Goal: Task Accomplishment & Management: Complete application form

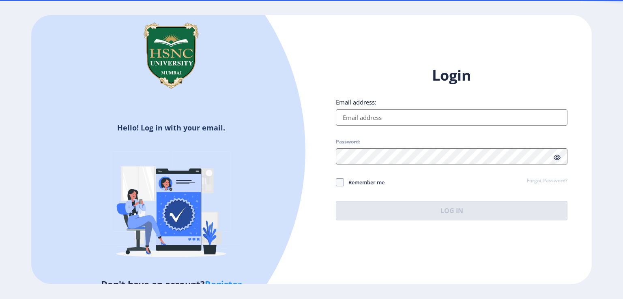
click at [363, 114] on input "Email address:" at bounding box center [452, 117] width 232 height 16
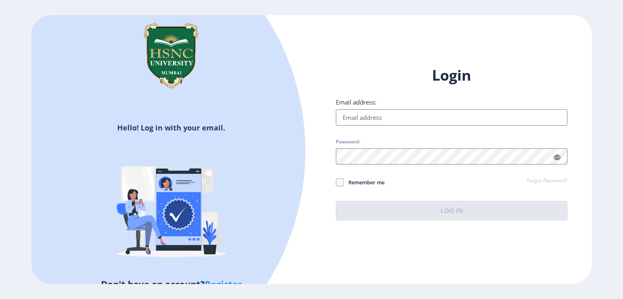
type input "[EMAIL_ADDRESS][DOMAIN_NAME]"
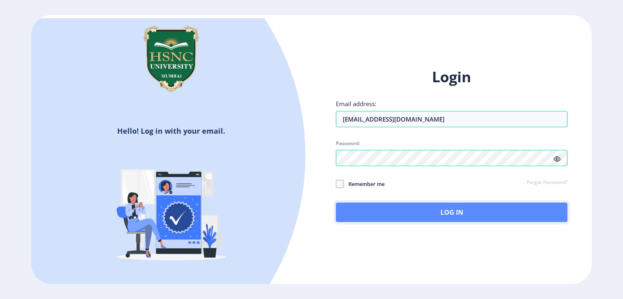
click at [414, 207] on button "Log In" at bounding box center [452, 212] width 232 height 19
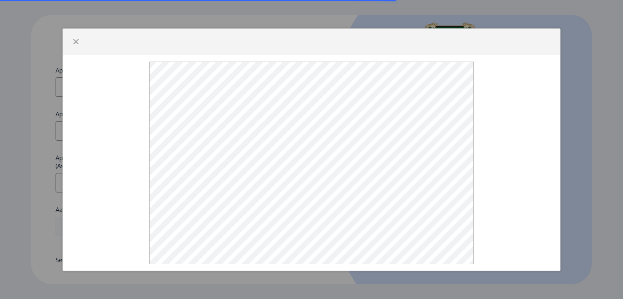
select select
type input "[EMAIL_ADDRESS][DOMAIN_NAME]"
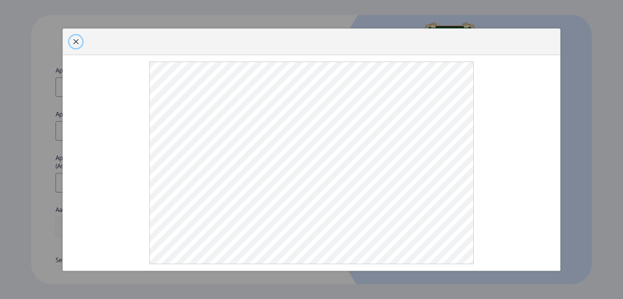
click at [73, 41] on span "button" at bounding box center [76, 42] width 6 height 6
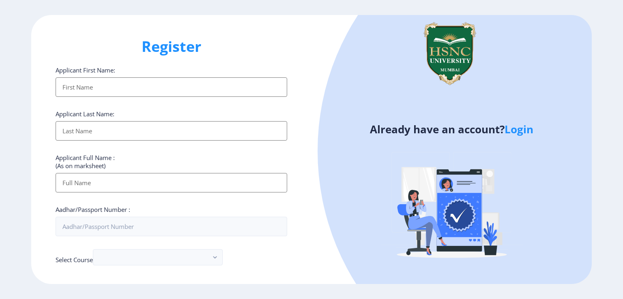
click at [195, 82] on input "Applicant First Name:" at bounding box center [172, 86] width 232 height 19
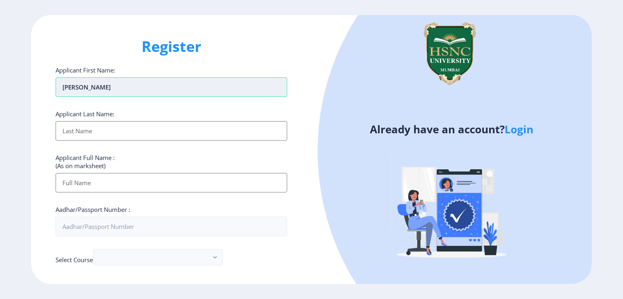
type input "[PERSON_NAME]"
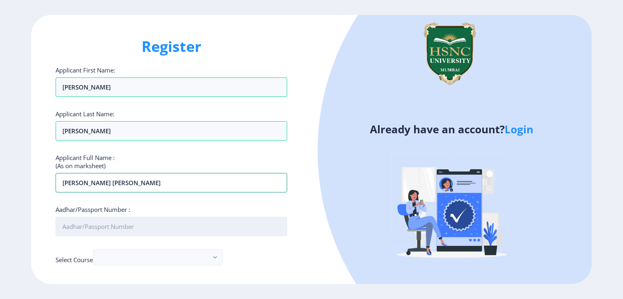
type input "[PERSON_NAME] [PERSON_NAME]"
click at [178, 226] on input "Aadhar/Passport Number :" at bounding box center [172, 226] width 232 height 19
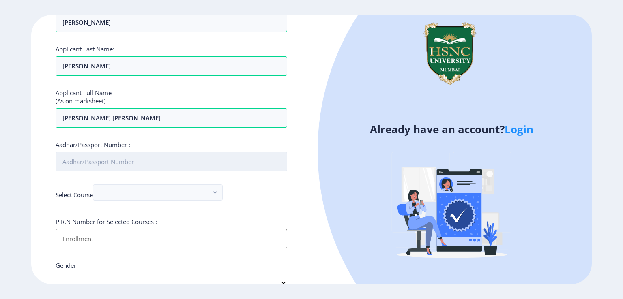
scroll to position [77, 0]
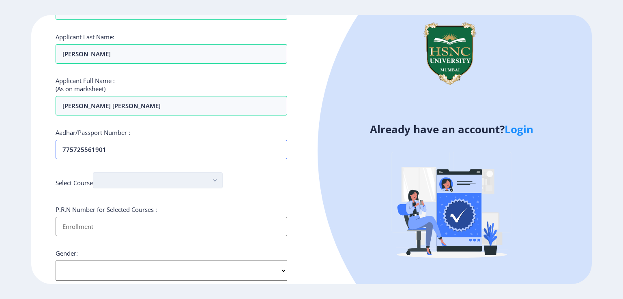
type input "775725561901"
click at [168, 184] on button "button" at bounding box center [158, 180] width 130 height 16
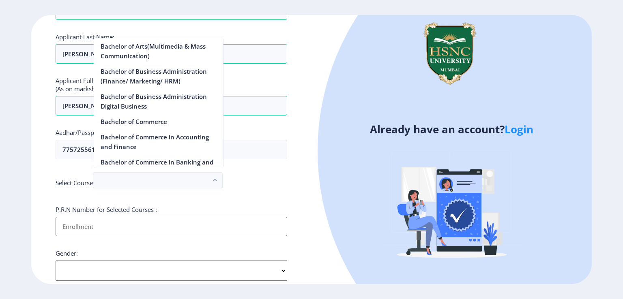
scroll to position [218, 0]
click at [153, 121] on nb-option "Bachelor of Commerce" at bounding box center [158, 121] width 129 height 15
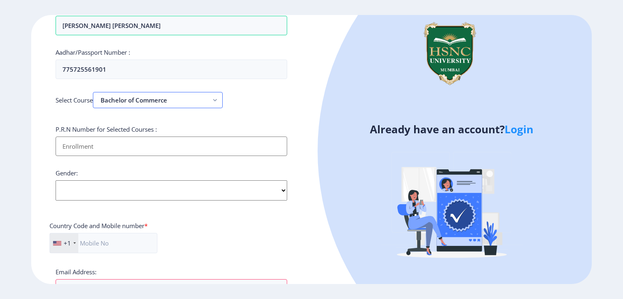
scroll to position [165, 0]
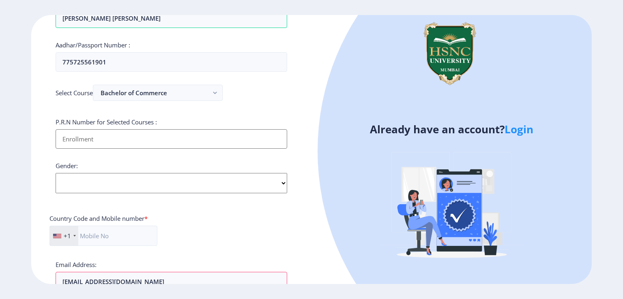
click at [151, 133] on input "Applicant First Name:" at bounding box center [172, 138] width 232 height 19
type input "2022230110080168"
click at [151, 176] on select "Select Gender [DEMOGRAPHIC_DATA] [DEMOGRAPHIC_DATA] Other" at bounding box center [172, 183] width 232 height 20
select select "[DEMOGRAPHIC_DATA]"
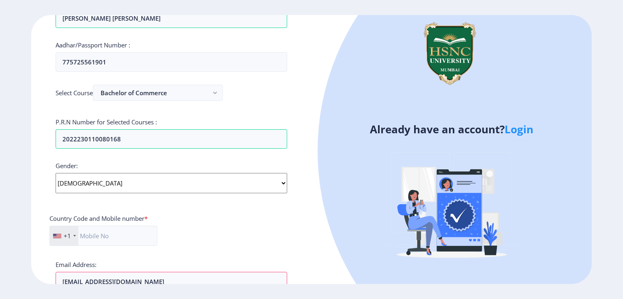
click at [56, 173] on select "Select Gender [DEMOGRAPHIC_DATA] [DEMOGRAPHIC_DATA] Other" at bounding box center [172, 183] width 232 height 20
click at [60, 239] on div "+1" at bounding box center [64, 235] width 28 height 19
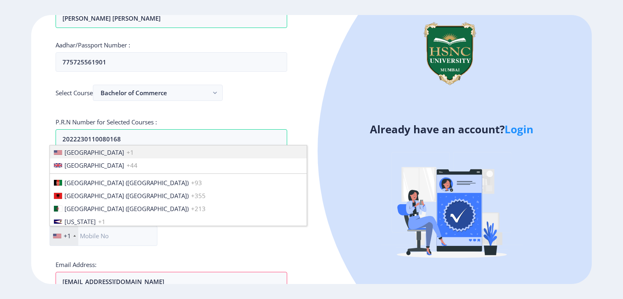
scroll to position [1242, 0]
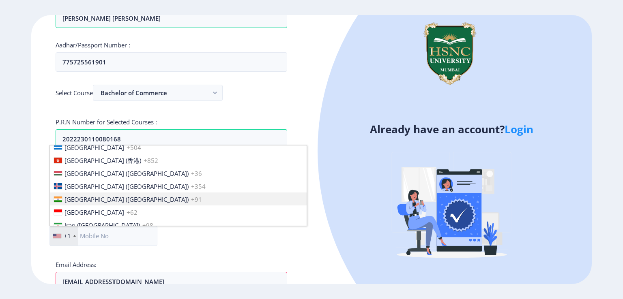
click at [71, 202] on span "[GEOGRAPHIC_DATA] ([GEOGRAPHIC_DATA])" at bounding box center [126, 199] width 124 height 8
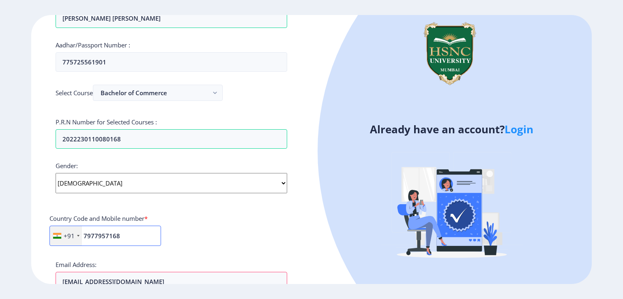
type input "7977957168"
click at [199, 230] on div "+91 [GEOGRAPHIC_DATA] +1 [GEOGRAPHIC_DATA] +44 [GEOGRAPHIC_DATA] (‫[GEOGRAPHIC_…" at bounding box center [171, 239] width 244 height 27
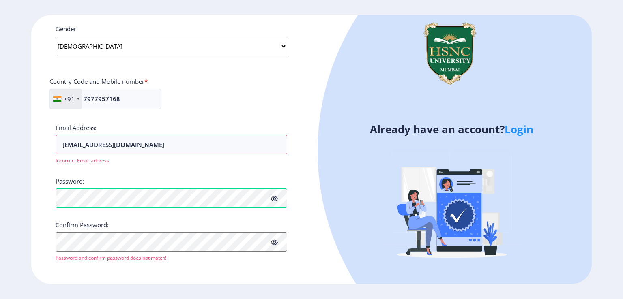
scroll to position [303, 0]
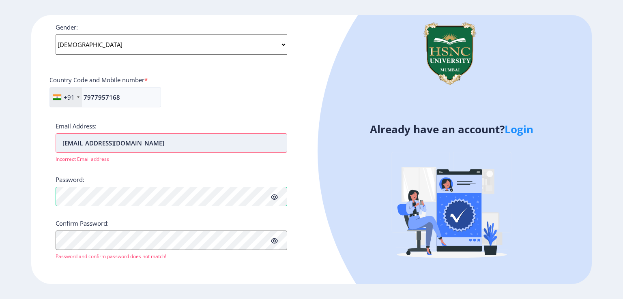
click at [177, 144] on input "[EMAIL_ADDRESS][DOMAIN_NAME]" at bounding box center [172, 142] width 232 height 19
click at [276, 197] on icon at bounding box center [274, 197] width 7 height 6
click at [232, 142] on input "[EMAIL_ADDRESS][DOMAIN_NAME]" at bounding box center [172, 142] width 232 height 19
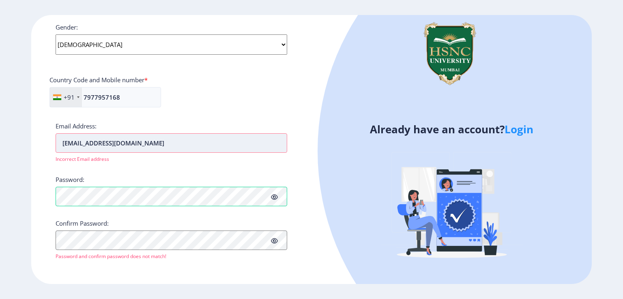
scroll to position [294, 0]
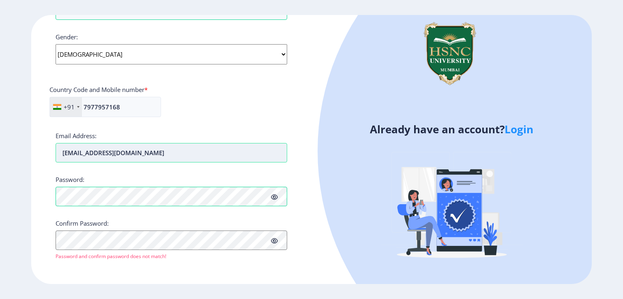
type input "[EMAIL_ADDRESS][DOMAIN_NAME]"
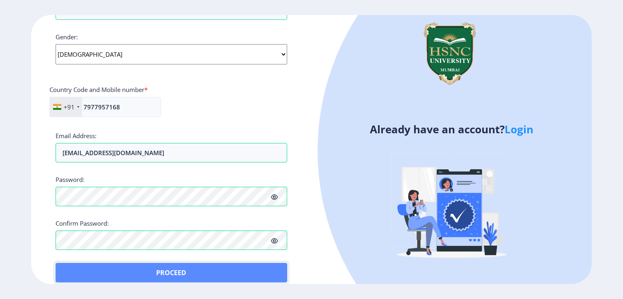
click at [84, 268] on button "Proceed" at bounding box center [172, 272] width 232 height 19
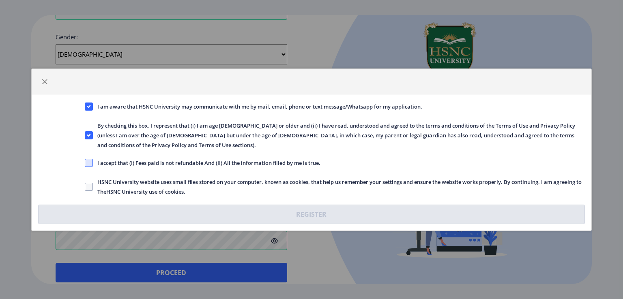
click at [91, 159] on span at bounding box center [89, 163] width 8 height 8
click at [85, 163] on input "I accept that (I) Fees paid is not refundable And (II) All the information fill…" at bounding box center [85, 163] width 0 height 0
checkbox input "true"
click at [88, 183] on span at bounding box center [89, 187] width 8 height 8
click at [85, 187] on input "HSNC University website uses small files stored on your computer, known as cook…" at bounding box center [85, 187] width 0 height 0
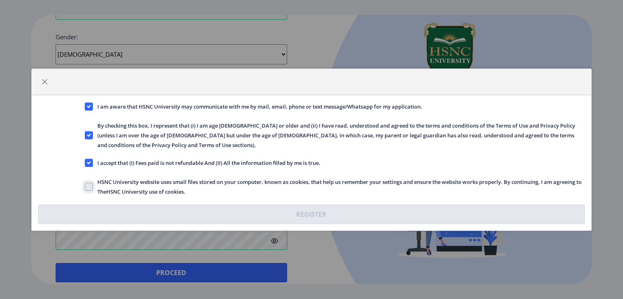
checkbox input "true"
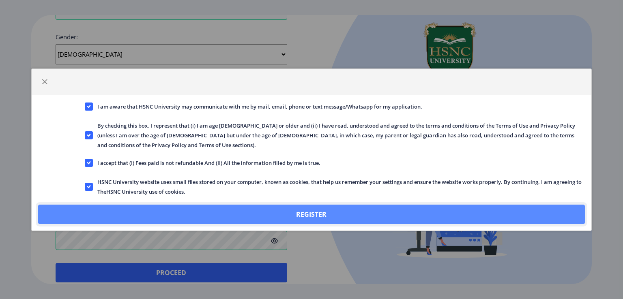
click at [128, 205] on button "Register" at bounding box center [311, 214] width 547 height 19
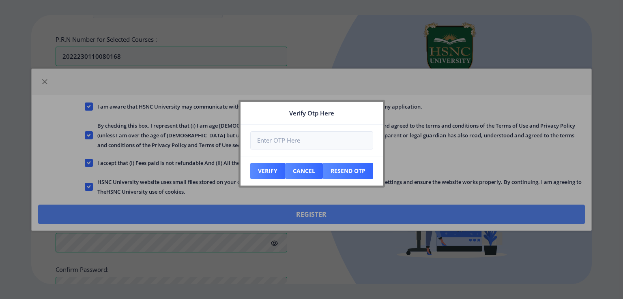
scroll to position [339, 0]
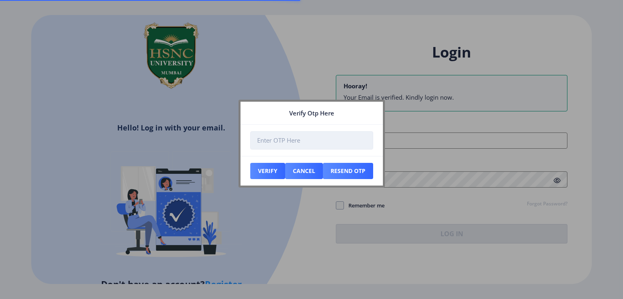
type input "[EMAIL_ADDRESS][DOMAIN_NAME]"
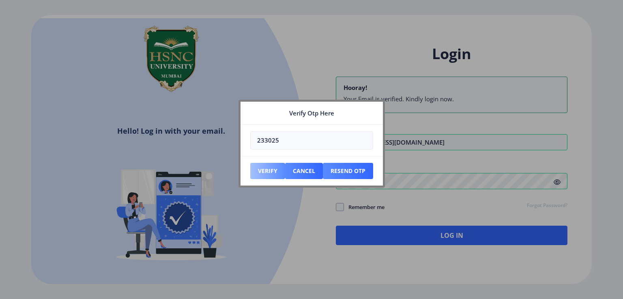
type input "233025"
click at [264, 166] on button "Verify" at bounding box center [267, 171] width 35 height 16
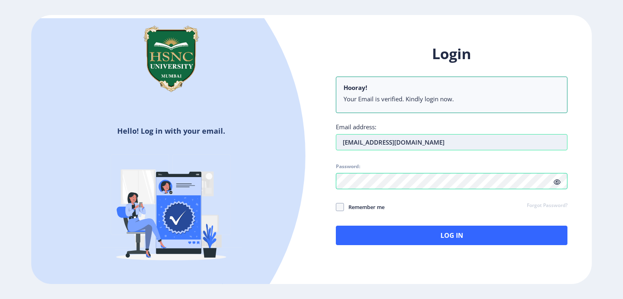
click at [445, 145] on input "[EMAIL_ADDRESS][DOMAIN_NAME]" at bounding box center [452, 142] width 232 height 16
type input "2"
type input "[EMAIL_ADDRESS][DOMAIN_NAME]"
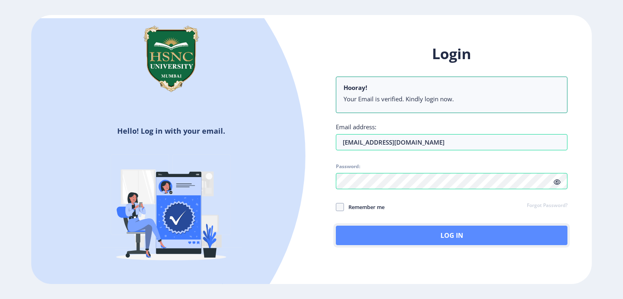
click at [423, 232] on button "Log In" at bounding box center [452, 235] width 232 height 19
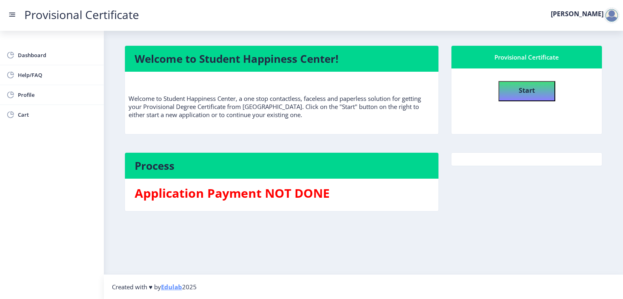
click at [236, 197] on h3 "Application Payment NOT DONE" at bounding box center [282, 193] width 294 height 16
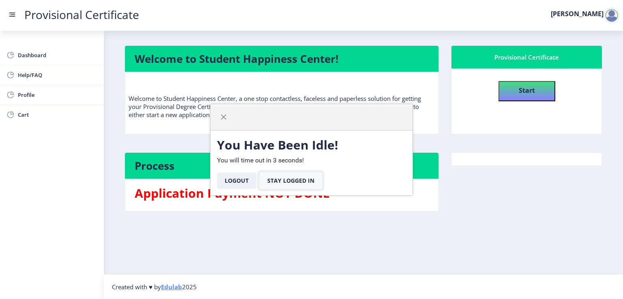
click at [280, 176] on button "Stay Logged In" at bounding box center [291, 181] width 62 height 16
click at [308, 187] on button "Stay Logged In" at bounding box center [291, 181] width 62 height 16
click at [220, 114] on span "button" at bounding box center [223, 117] width 6 height 6
click at [236, 177] on button "Logout" at bounding box center [236, 181] width 39 height 16
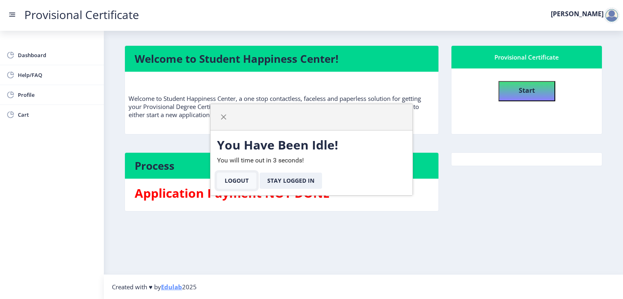
click at [236, 177] on button "Logout" at bounding box center [236, 181] width 39 height 16
click at [601, 15] on label "[PERSON_NAME]" at bounding box center [577, 14] width 53 height 6
click at [611, 15] on div at bounding box center [611, 15] width 16 height 16
click at [279, 180] on button "Stay Logged In" at bounding box center [291, 181] width 62 height 16
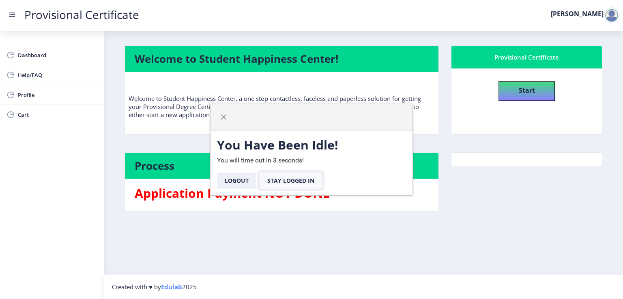
click at [279, 180] on button "Stay Logged In" at bounding box center [291, 181] width 62 height 16
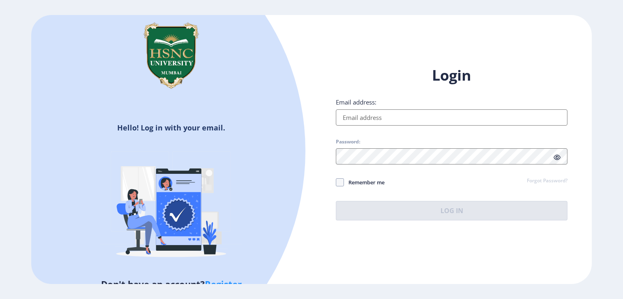
type input "[EMAIL_ADDRESS][DOMAIN_NAME]"
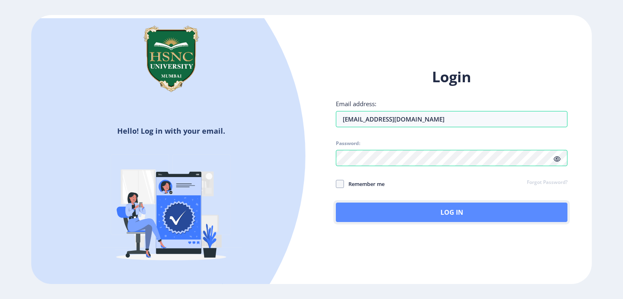
click at [514, 208] on button "Log In" at bounding box center [452, 212] width 232 height 19
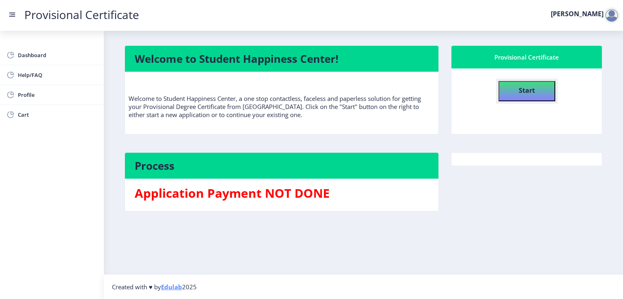
click at [528, 82] on button "Start" at bounding box center [526, 91] width 57 height 20
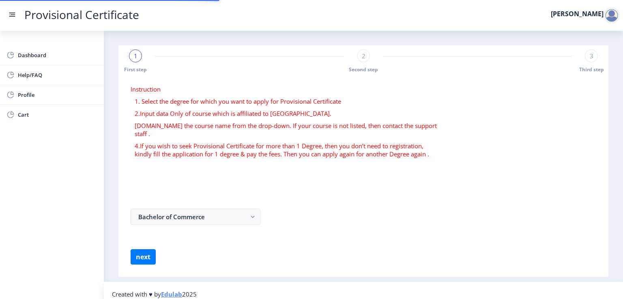
select select
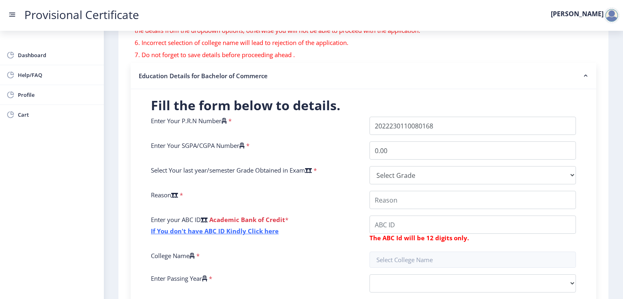
scroll to position [140, 0]
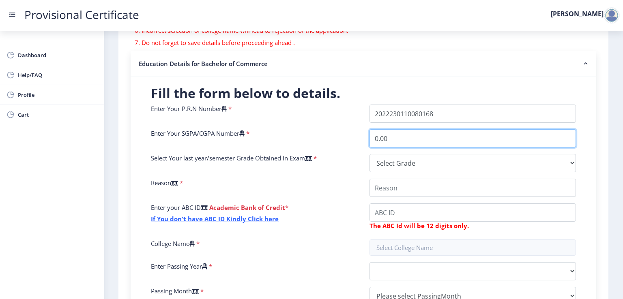
click at [405, 139] on input "0.00" at bounding box center [472, 138] width 206 height 18
type input "0"
type input "9.25"
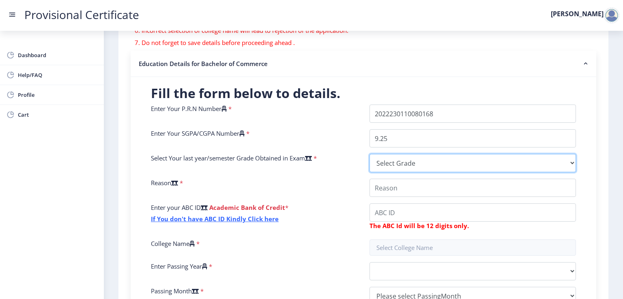
click at [408, 156] on select "Select Grade O A+ A B+ B C D F(Fail)" at bounding box center [472, 163] width 206 height 18
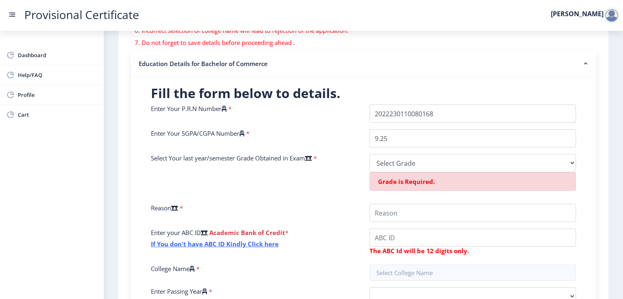
click at [312, 156] on icon at bounding box center [308, 158] width 7 height 6
click at [369, 156] on select "Select Grade O A+ A B+ B C D F(Fail)" at bounding box center [472, 163] width 206 height 18
click at [483, 164] on select "Select Grade O A+ A B+ B C D F(Fail)" at bounding box center [472, 163] width 206 height 18
select select "A+"
click at [369, 154] on select "Select Grade O A+ A B+ B C D F(Fail)" at bounding box center [472, 163] width 206 height 18
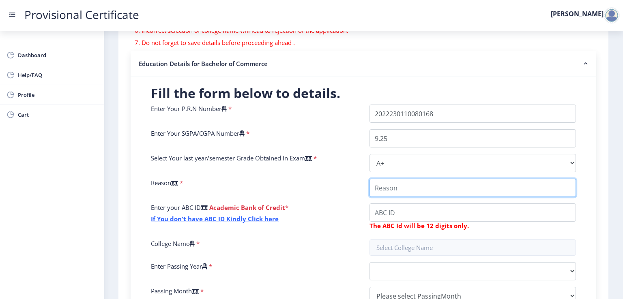
click at [470, 189] on input "College Name" at bounding box center [472, 188] width 206 height 18
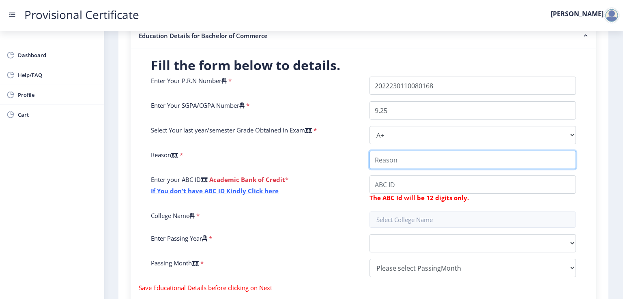
scroll to position [182, 0]
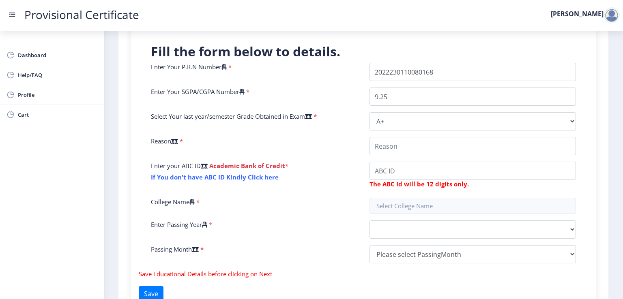
click at [178, 138] on icon at bounding box center [174, 141] width 7 height 6
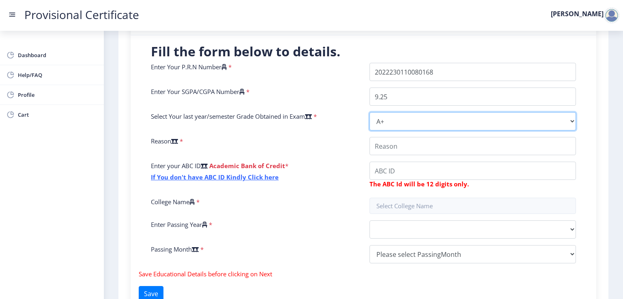
click at [369, 131] on select "Select Grade O A+ A B+ B C D F(Fail)" at bounding box center [472, 121] width 206 height 18
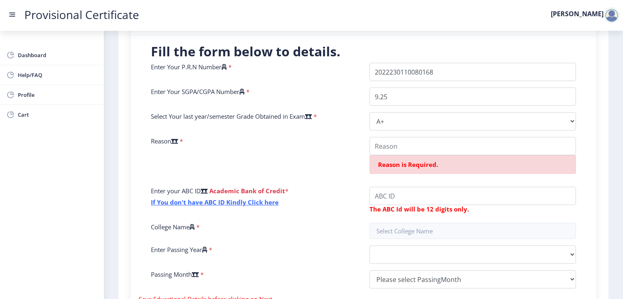
click at [183, 138] on span "*" at bounding box center [180, 141] width 5 height 8
click at [250, 142] on div "Reason *" at bounding box center [254, 158] width 219 height 43
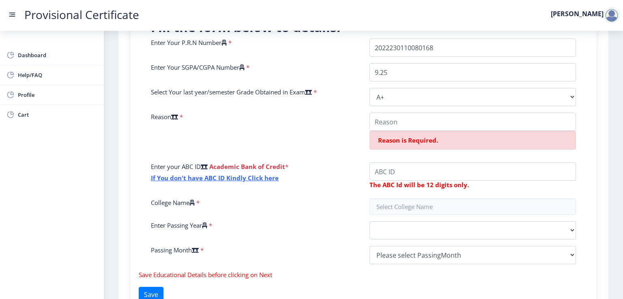
scroll to position [218, 0]
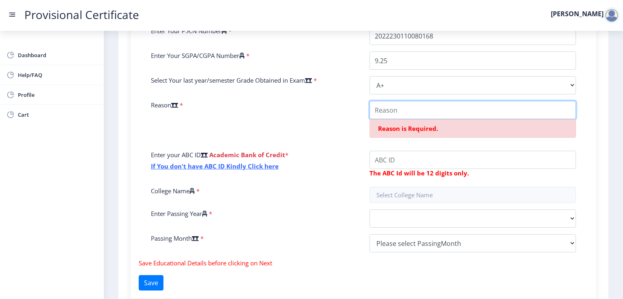
click at [422, 112] on input "College Name" at bounding box center [472, 110] width 206 height 18
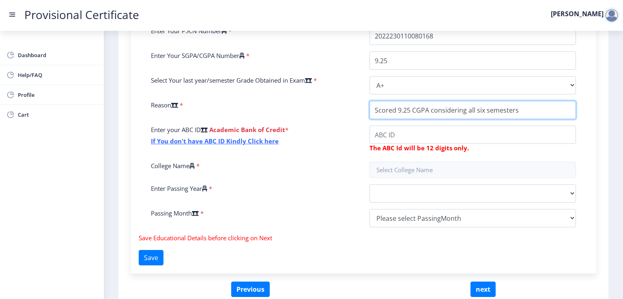
type input "Scored 9.25 CGPA considering all six semesters"
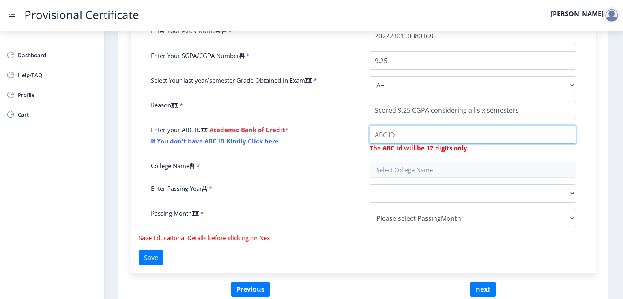
click at [435, 128] on input "College Name" at bounding box center [472, 135] width 206 height 18
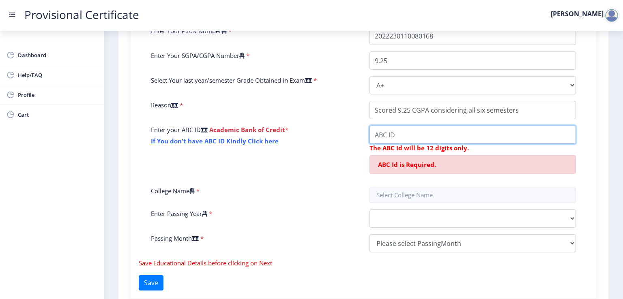
paste input "277431321364"
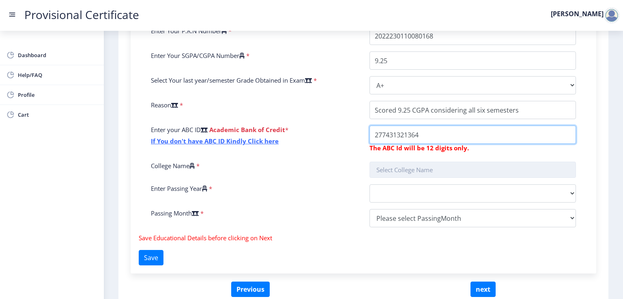
type input "277431321364"
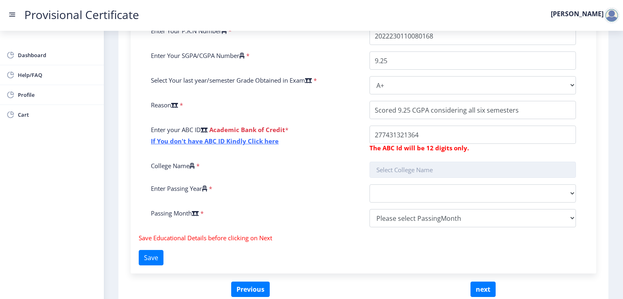
click at [414, 170] on input "text" at bounding box center [472, 170] width 206 height 16
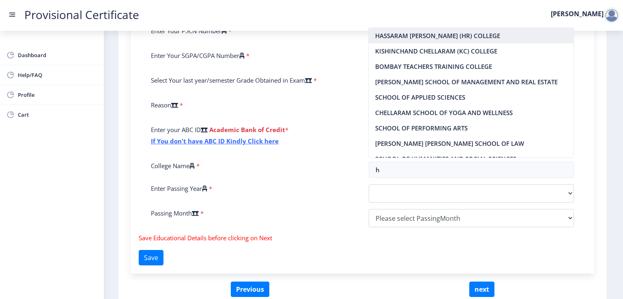
click at [443, 30] on nb-option "HASSARAM RIJHUMAL (HR) COLLEGE" at bounding box center [471, 35] width 205 height 15
type input "HASSARAM RIJHUMAL (HR) COLLEGE"
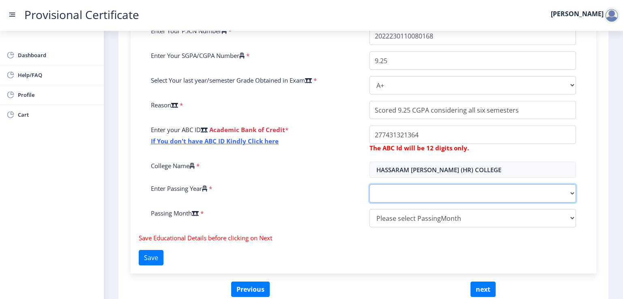
click at [431, 190] on select "2025 2024 2023 2022 2021 2020 2019 2018 2017 2016 2015 2014 2013 2012 2011 2010…" at bounding box center [472, 193] width 206 height 18
select select "2025"
click at [369, 184] on select "2025 2024 2023 2022 2021 2020 2019 2018 2017 2016 2015 2014 2013 2012 2011 2010…" at bounding box center [472, 193] width 206 height 18
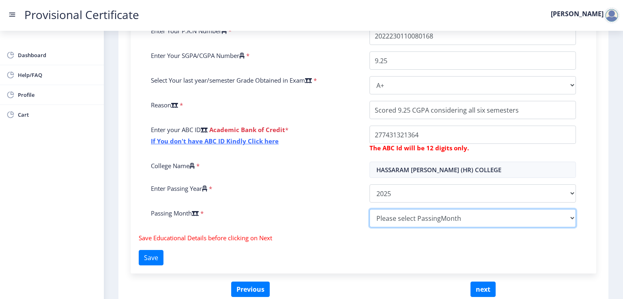
click at [430, 214] on select "Please select PassingMonth (01) January (02) February (03) March (04) April (05…" at bounding box center [472, 218] width 206 height 18
select select "March"
click at [369, 209] on select "Please select PassingMonth (01) January (02) February (03) March (04) April (05…" at bounding box center [472, 218] width 206 height 18
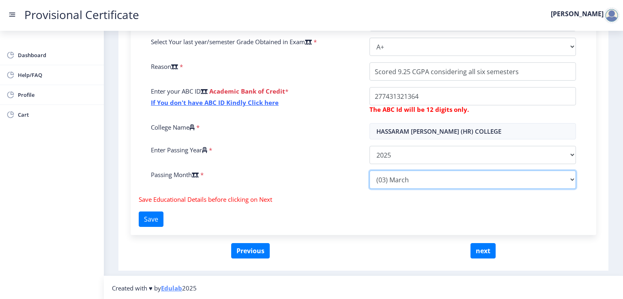
scroll to position [257, 0]
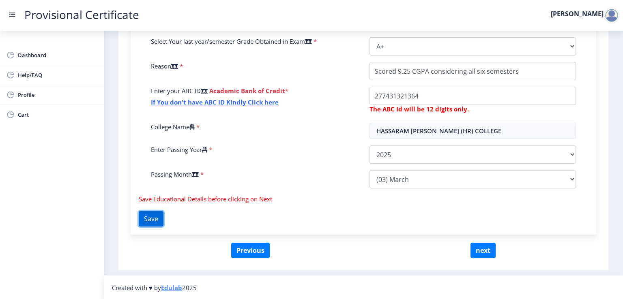
click at [149, 223] on button "Save" at bounding box center [151, 218] width 25 height 15
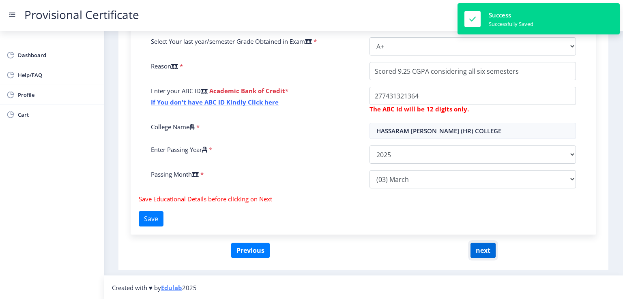
click at [480, 243] on button "next" at bounding box center [482, 250] width 25 height 15
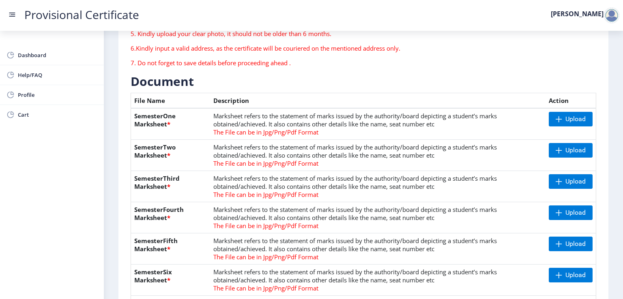
scroll to position [137, 0]
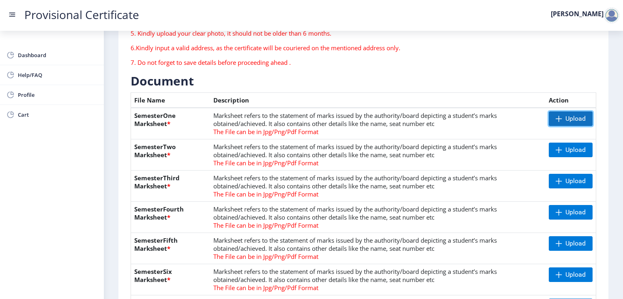
click at [560, 112] on span "Upload" at bounding box center [571, 119] width 44 height 15
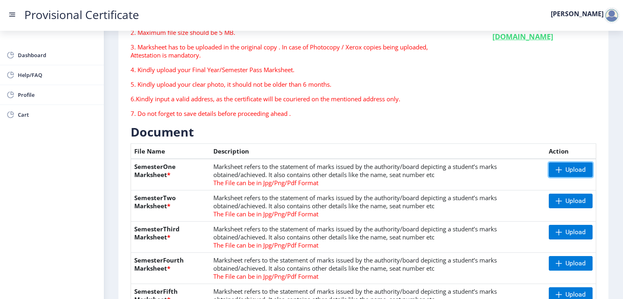
scroll to position [92, 0]
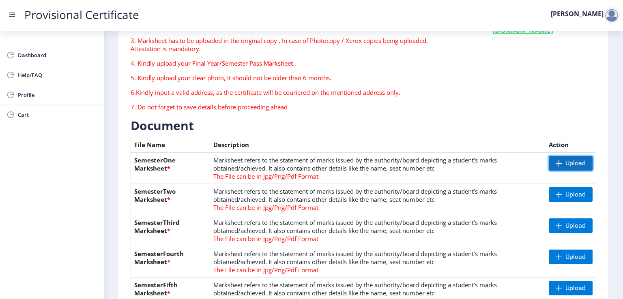
click at [551, 160] on span "Upload" at bounding box center [571, 163] width 44 height 15
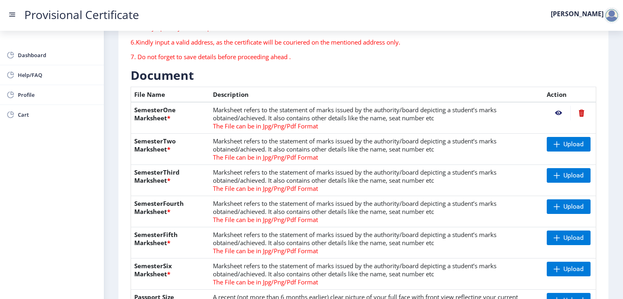
scroll to position [144, 0]
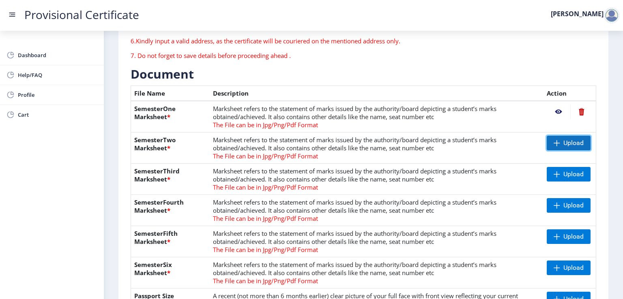
click at [565, 142] on span "Upload" at bounding box center [573, 143] width 20 height 8
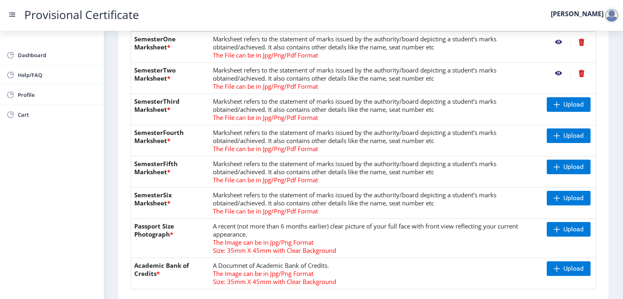
scroll to position [227, 0]
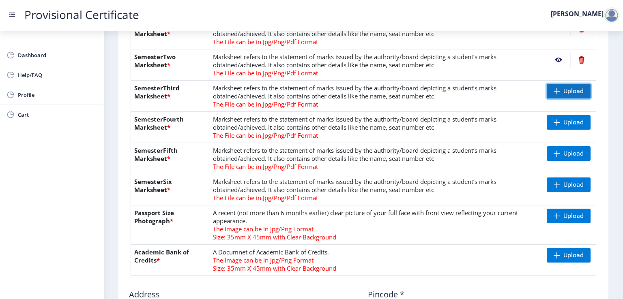
click at [550, 96] on span "Upload" at bounding box center [569, 91] width 44 height 15
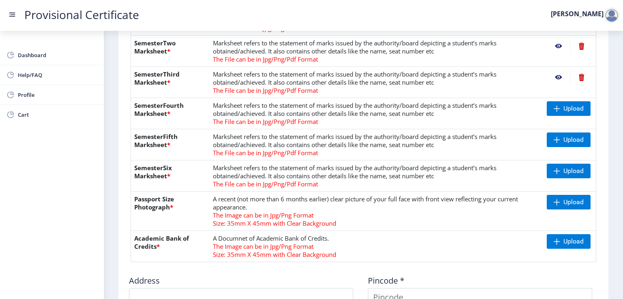
scroll to position [242, 0]
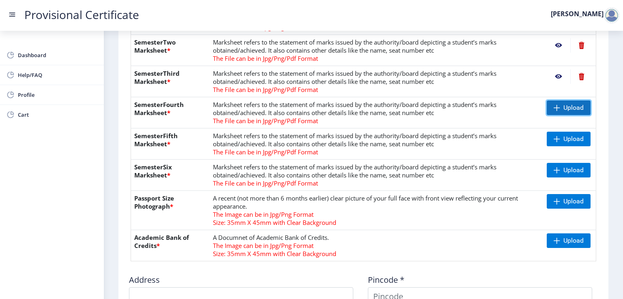
click at [554, 106] on span at bounding box center [556, 108] width 6 height 6
click at [588, 140] on span "Upload" at bounding box center [569, 139] width 44 height 15
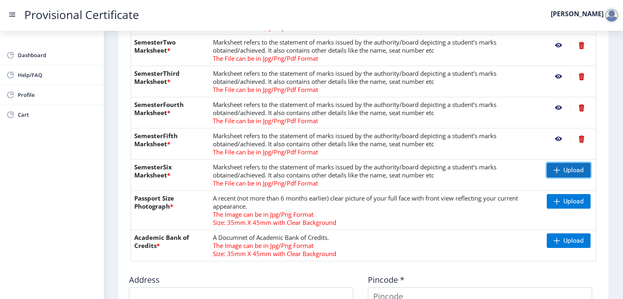
click at [558, 165] on span "Upload" at bounding box center [569, 170] width 44 height 15
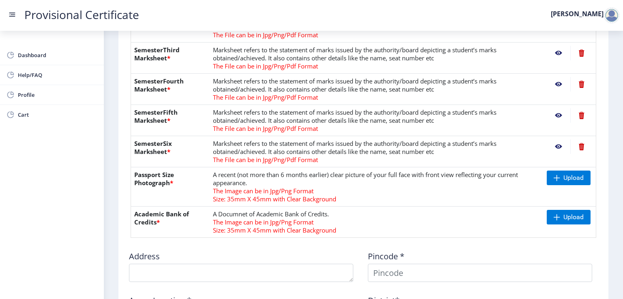
scroll to position [270, 0]
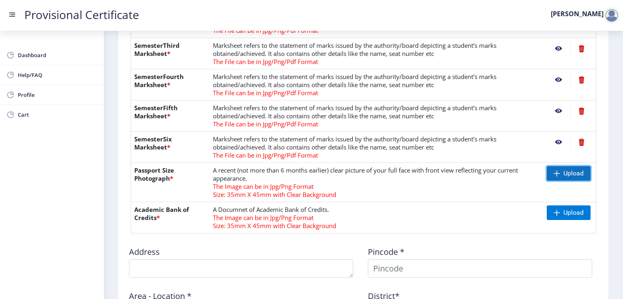
click at [555, 175] on span at bounding box center [556, 173] width 6 height 6
click at [571, 176] on span "Upload" at bounding box center [573, 173] width 20 height 8
click at [573, 170] on span "Upload" at bounding box center [573, 173] width 20 height 8
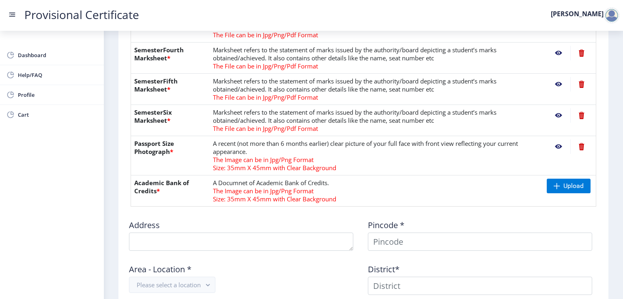
scroll to position [300, 0]
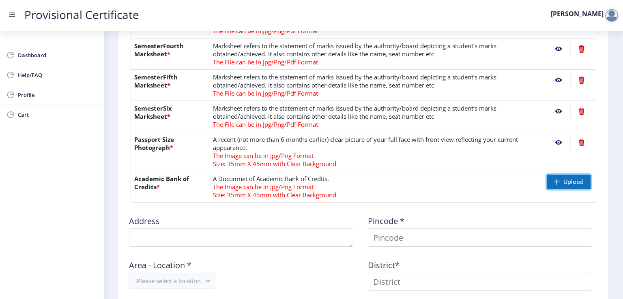
click at [561, 181] on span "Upload" at bounding box center [569, 182] width 44 height 15
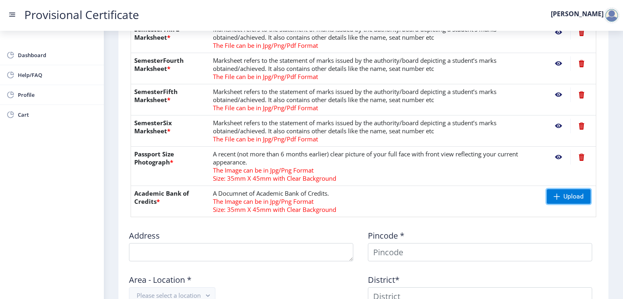
scroll to position [289, 0]
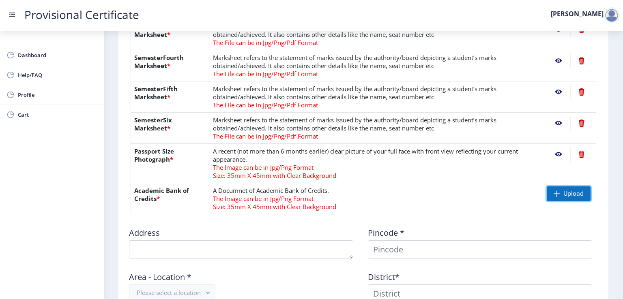
click at [553, 188] on span "Upload" at bounding box center [569, 194] width 44 height 15
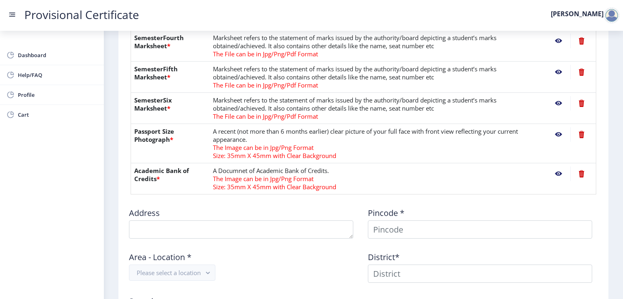
scroll to position [309, 0]
click at [556, 176] on nb-action at bounding box center [559, 173] width 24 height 15
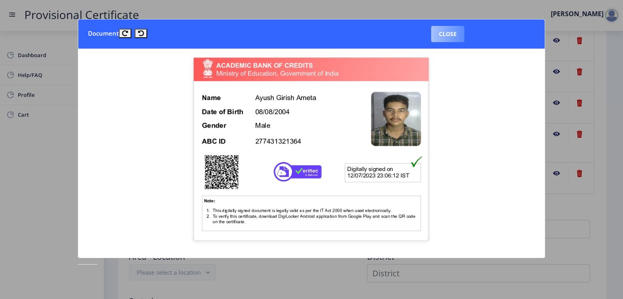
click at [444, 34] on button "Close" at bounding box center [447, 34] width 33 height 16
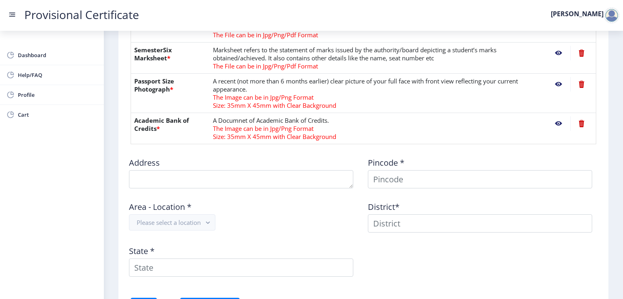
scroll to position [370, 0]
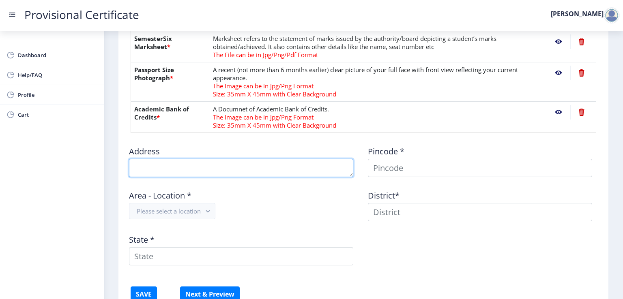
click at [313, 164] on textarea at bounding box center [241, 168] width 224 height 18
type textarea "102, Shree Swami Sankul CHS Ltd., Nr. Jogani Industrial Estate"
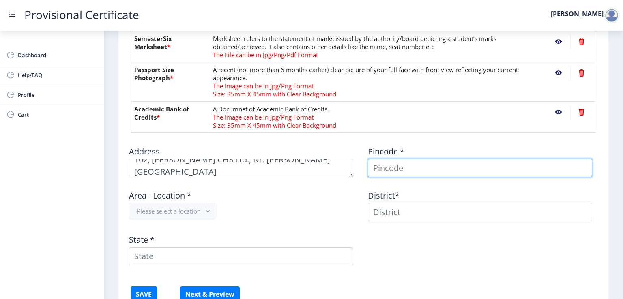
click at [383, 174] on input at bounding box center [480, 168] width 224 height 18
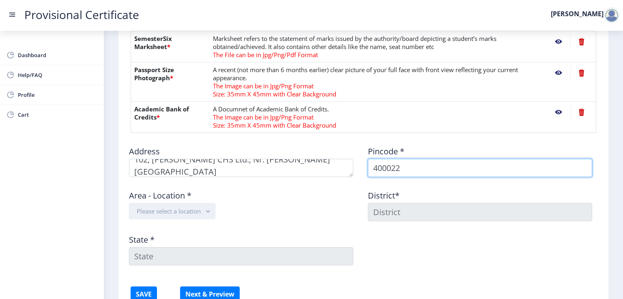
type input "400022"
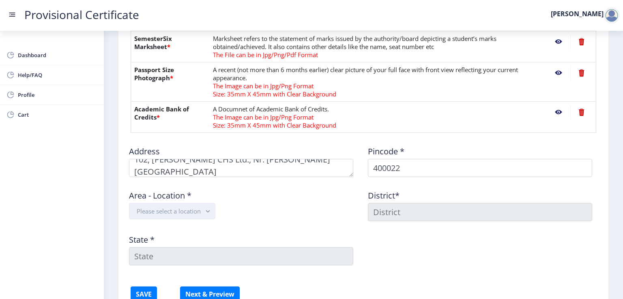
click at [210, 212] on rect "button" at bounding box center [207, 211] width 9 height 9
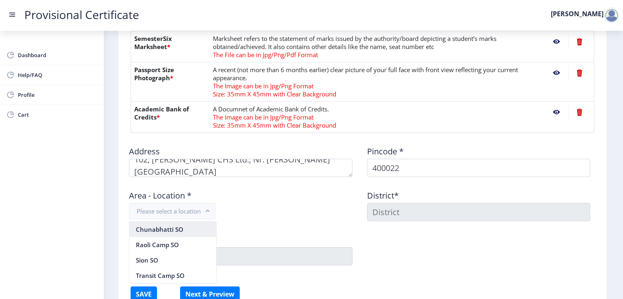
click at [202, 222] on nb-option "Chunabhatti SO" at bounding box center [172, 229] width 87 height 15
type input "MUMBAI"
type input "Maharashtra"
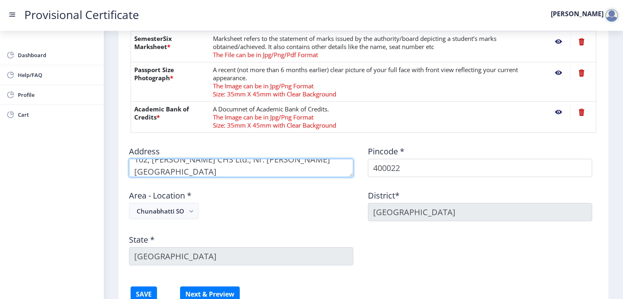
click at [224, 169] on textarea at bounding box center [241, 168] width 224 height 18
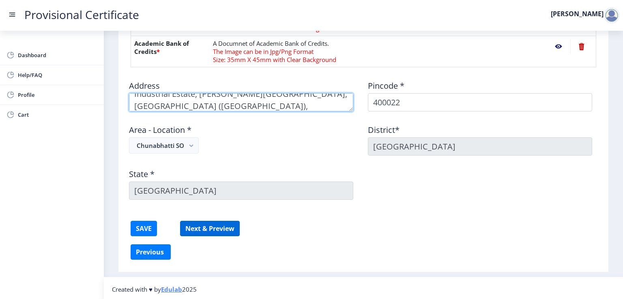
scroll to position [437, 0]
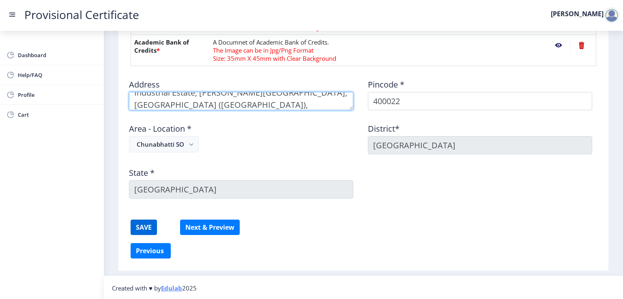
type textarea "102, Shree Swami Sankul CHS Ltd., Nr. Jogani Industrial Estate, V. J. Patil Mar…"
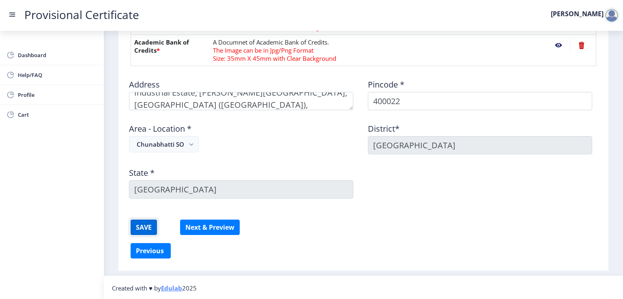
click at [140, 226] on button "SAVE" at bounding box center [144, 227] width 26 height 15
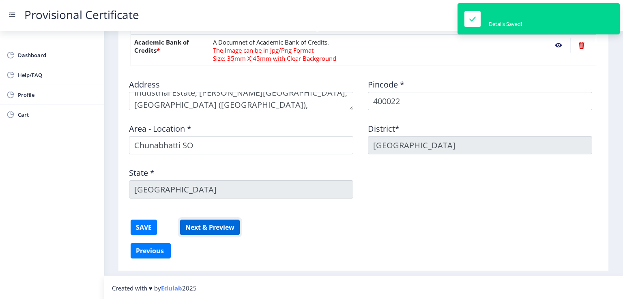
click at [217, 223] on button "Next & Preview" at bounding box center [210, 227] width 60 height 15
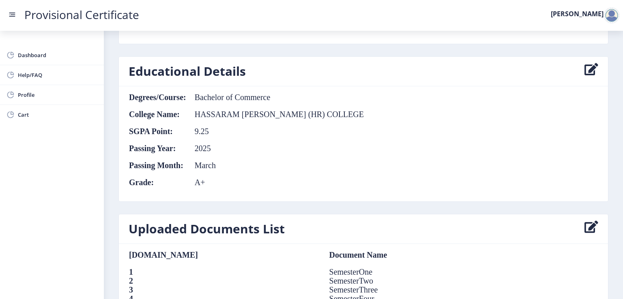
scroll to position [402, 0]
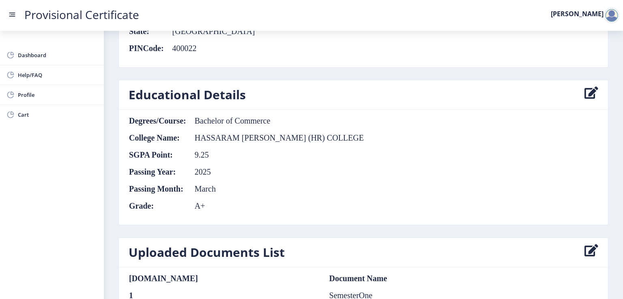
click at [587, 87] on icon at bounding box center [591, 95] width 14 height 16
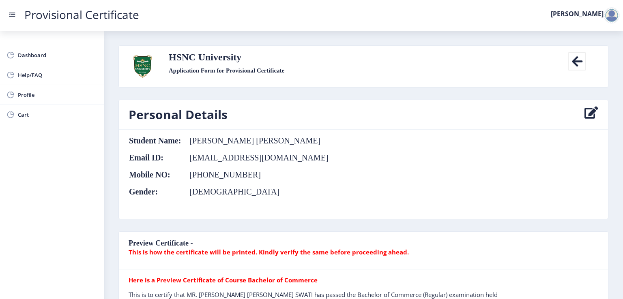
select select "A+"
select select "March"
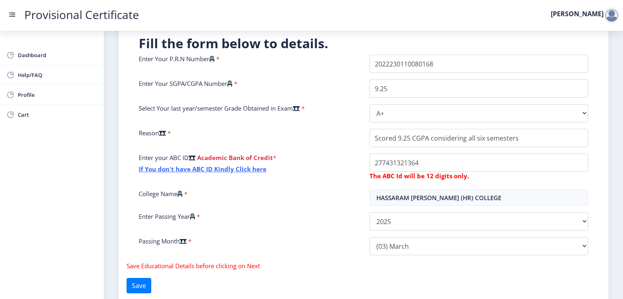
scroll to position [149, 0]
click at [232, 82] on icon at bounding box center [229, 85] width 5 height 6
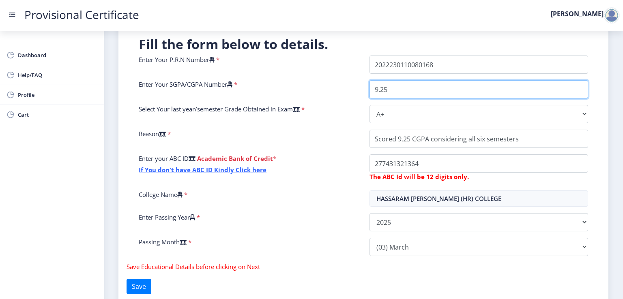
click at [369, 82] on input "9.25" at bounding box center [478, 89] width 219 height 18
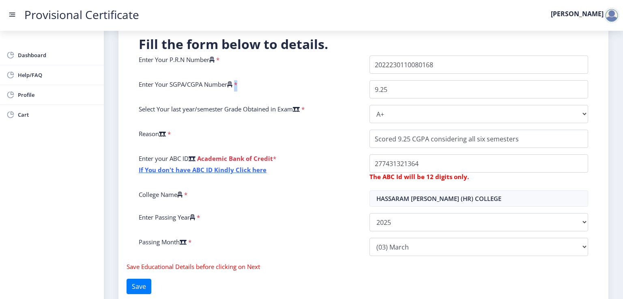
click at [232, 82] on icon at bounding box center [229, 85] width 5 height 6
click at [369, 82] on input "9.25" at bounding box center [478, 89] width 219 height 18
click at [316, 90] on div "Enter Your SGPA/CGPA Number *" at bounding box center [248, 89] width 231 height 18
click at [145, 291] on button "Save" at bounding box center [139, 286] width 25 height 15
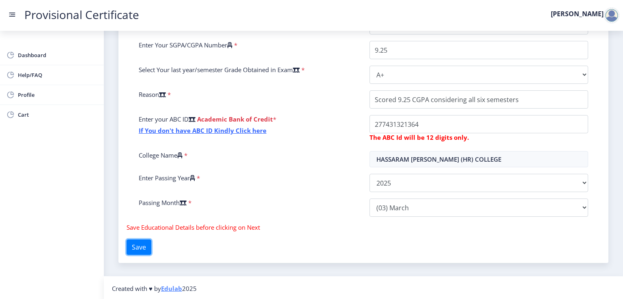
scroll to position [190, 0]
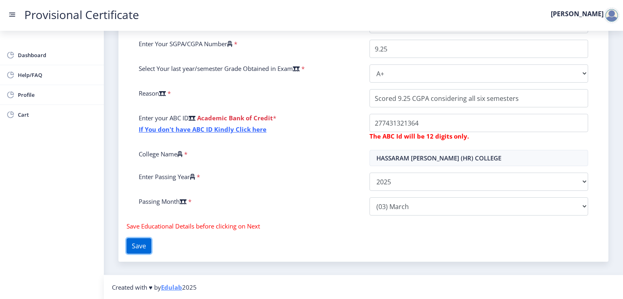
click at [151, 247] on button "Save" at bounding box center [139, 245] width 25 height 15
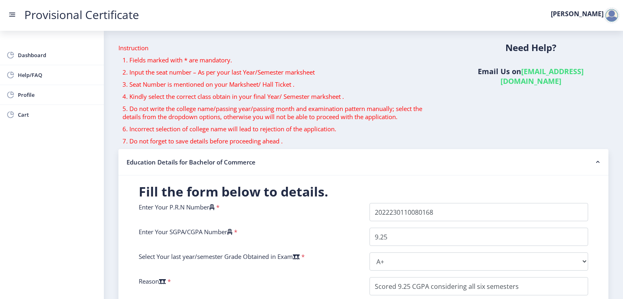
scroll to position [0, 0]
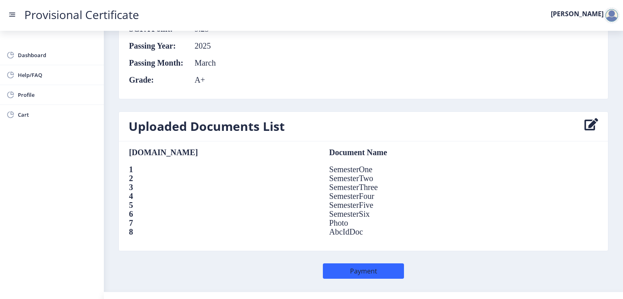
scroll to position [536, 0]
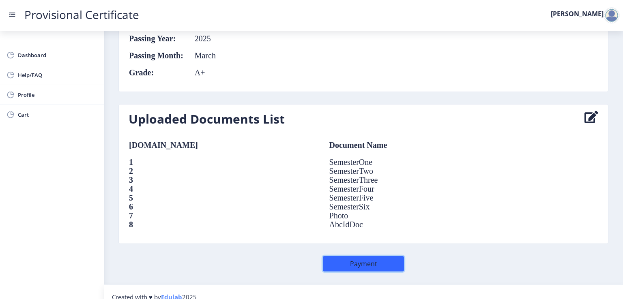
click at [390, 256] on button "Payment" at bounding box center [363, 263] width 81 height 15
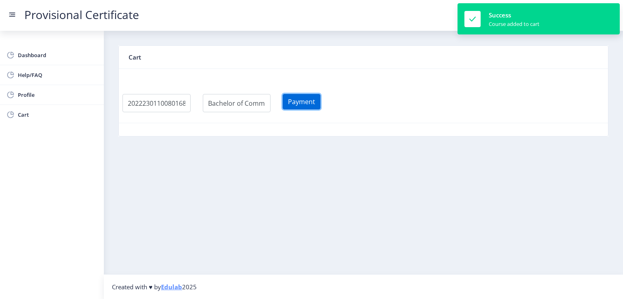
click at [310, 96] on button "Payment" at bounding box center [302, 101] width 38 height 15
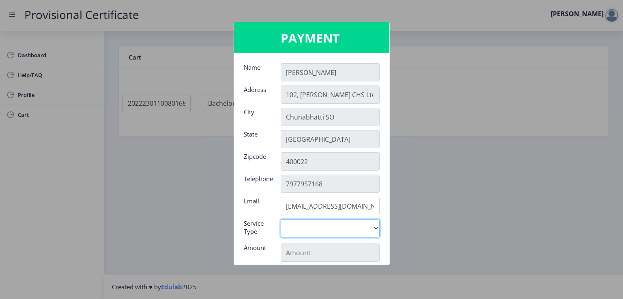
click at [339, 229] on select "Digital" at bounding box center [330, 228] width 99 height 18
select select "old"
click at [281, 219] on select "Digital" at bounding box center [330, 228] width 99 height 18
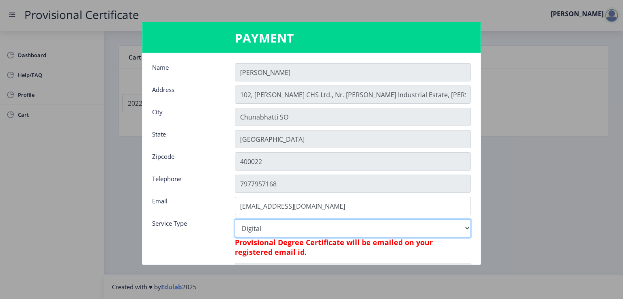
type input "795"
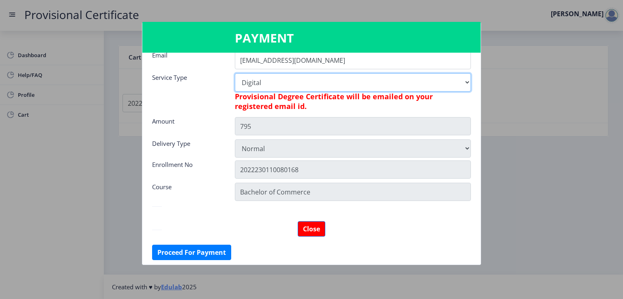
scroll to position [148, 0]
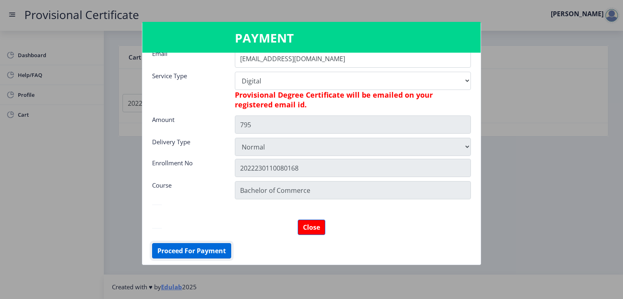
click at [204, 255] on button "Proceed For Payment" at bounding box center [191, 250] width 79 height 15
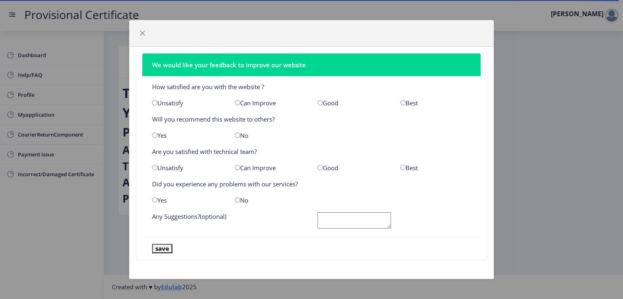
click at [321, 104] on input "radio" at bounding box center [319, 102] width 5 height 5
radio input "true"
click at [156, 137] on input "radio" at bounding box center [154, 135] width 5 height 5
radio input "true"
click at [319, 166] on input "radio" at bounding box center [319, 167] width 5 height 5
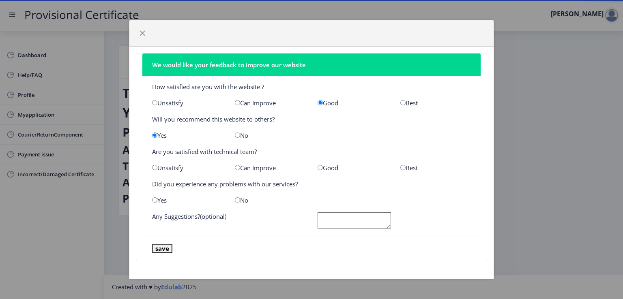
radio input "true"
click at [237, 201] on input "radio" at bounding box center [237, 199] width 5 height 5
radio input "true"
click at [166, 245] on button "save" at bounding box center [162, 248] width 20 height 9
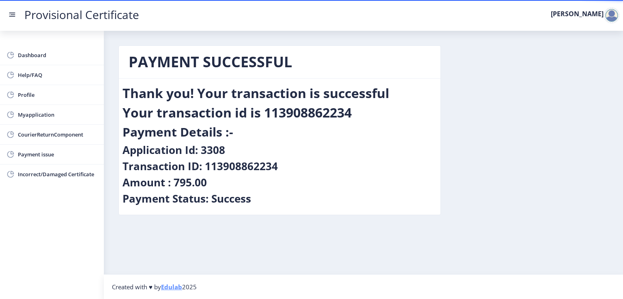
click at [603, 13] on div at bounding box center [611, 15] width 16 height 16
click at [586, 58] on span "Log out" at bounding box center [590, 59] width 52 height 10
